Goal: Entertainment & Leisure: Consume media (video, audio)

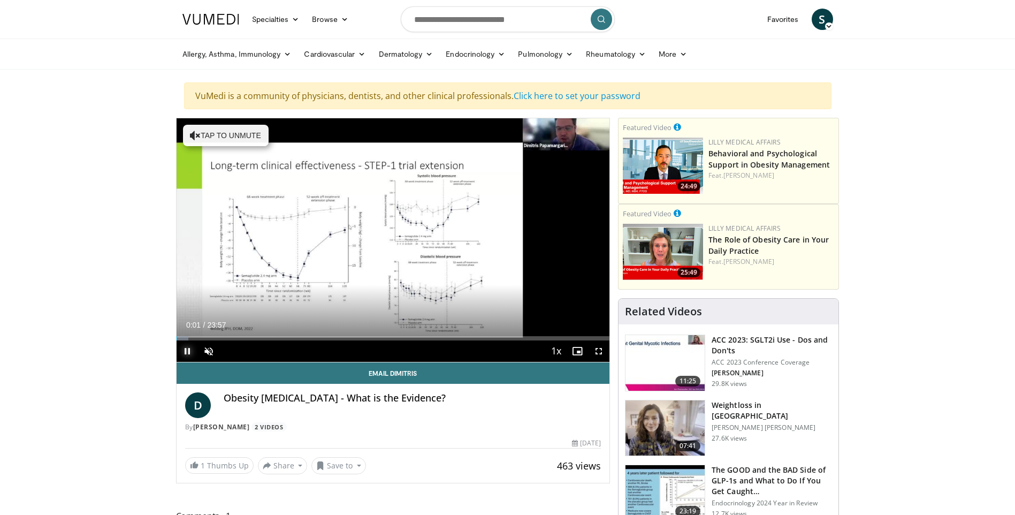
click at [186, 348] on span "Video Player" at bounding box center [187, 350] width 21 height 21
click at [183, 347] on span "Video Player" at bounding box center [187, 350] width 21 height 21
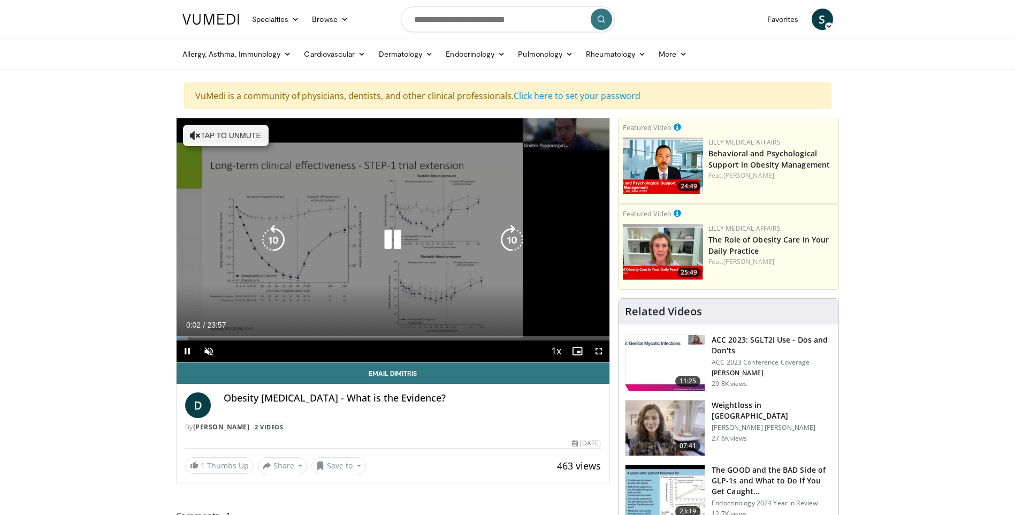
click at [196, 134] on icon "Video Player" at bounding box center [195, 135] width 11 height 11
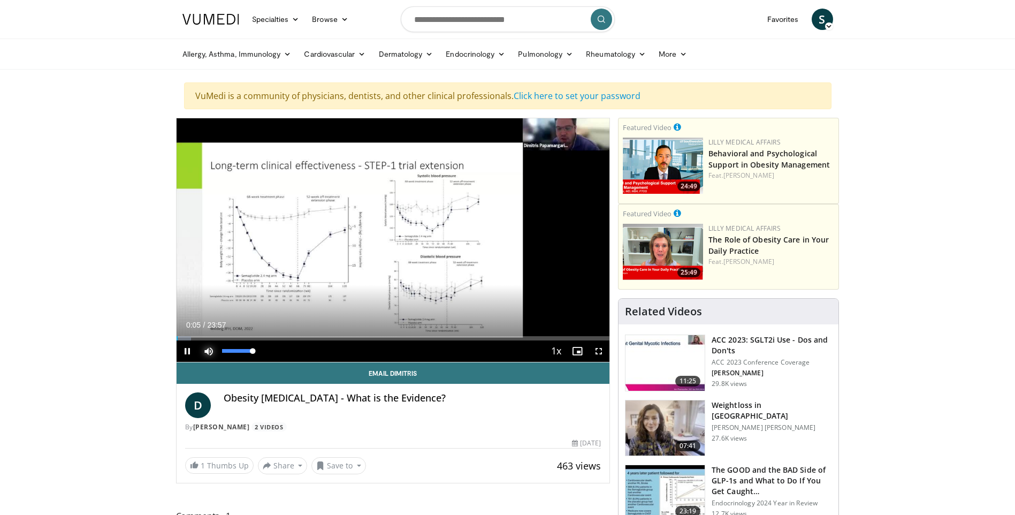
click at [205, 349] on span "Video Player" at bounding box center [208, 350] width 21 height 21
click at [232, 349] on div "26%" at bounding box center [237, 351] width 30 height 4
click at [243, 349] on div "68%" at bounding box center [237, 351] width 30 height 4
click at [247, 349] on div "81%" at bounding box center [237, 351] width 30 height 4
click at [189, 348] on span "Video Player" at bounding box center [187, 350] width 21 height 21
